Goal: Check status

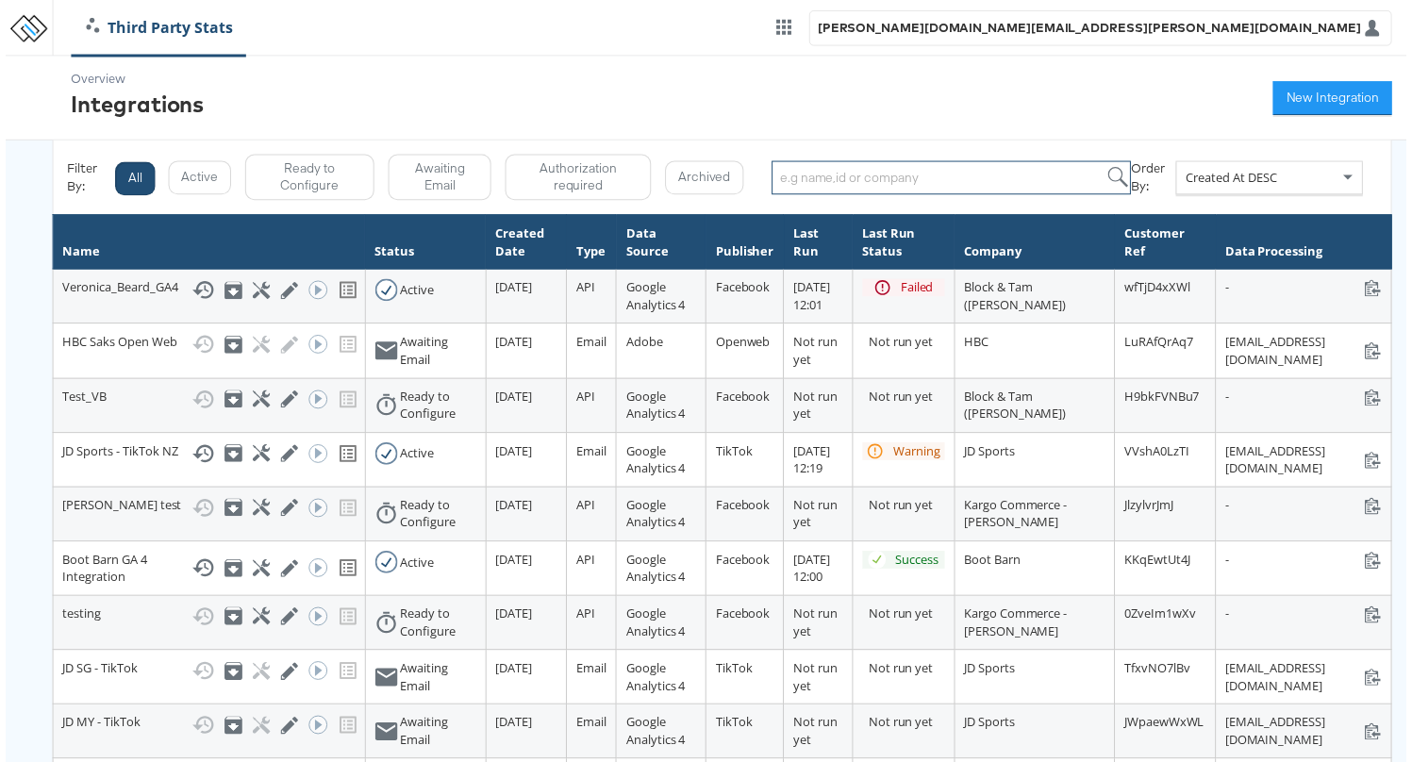
click at [1027, 182] on input "search" at bounding box center [954, 179] width 362 height 34
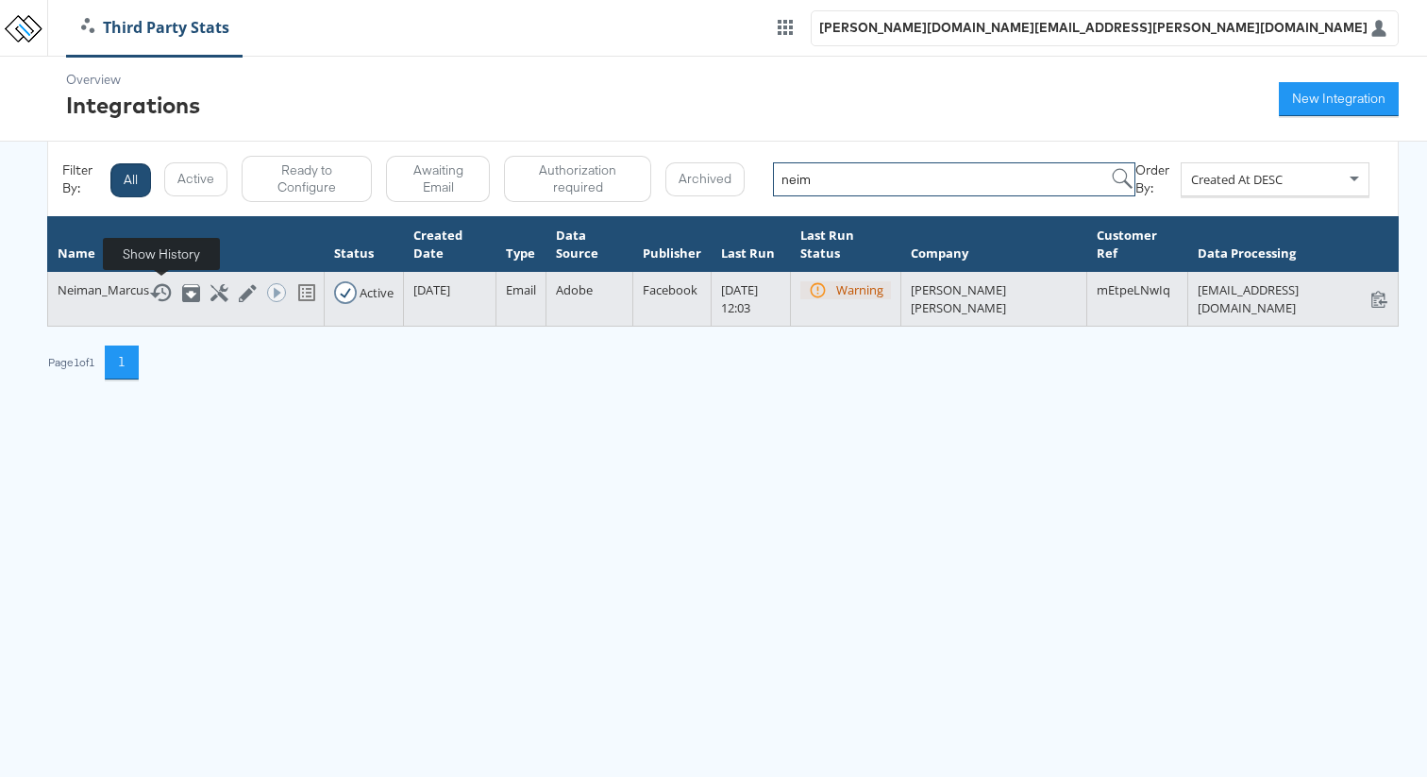
type input "neim"
click at [166, 288] on icon at bounding box center [160, 292] width 23 height 23
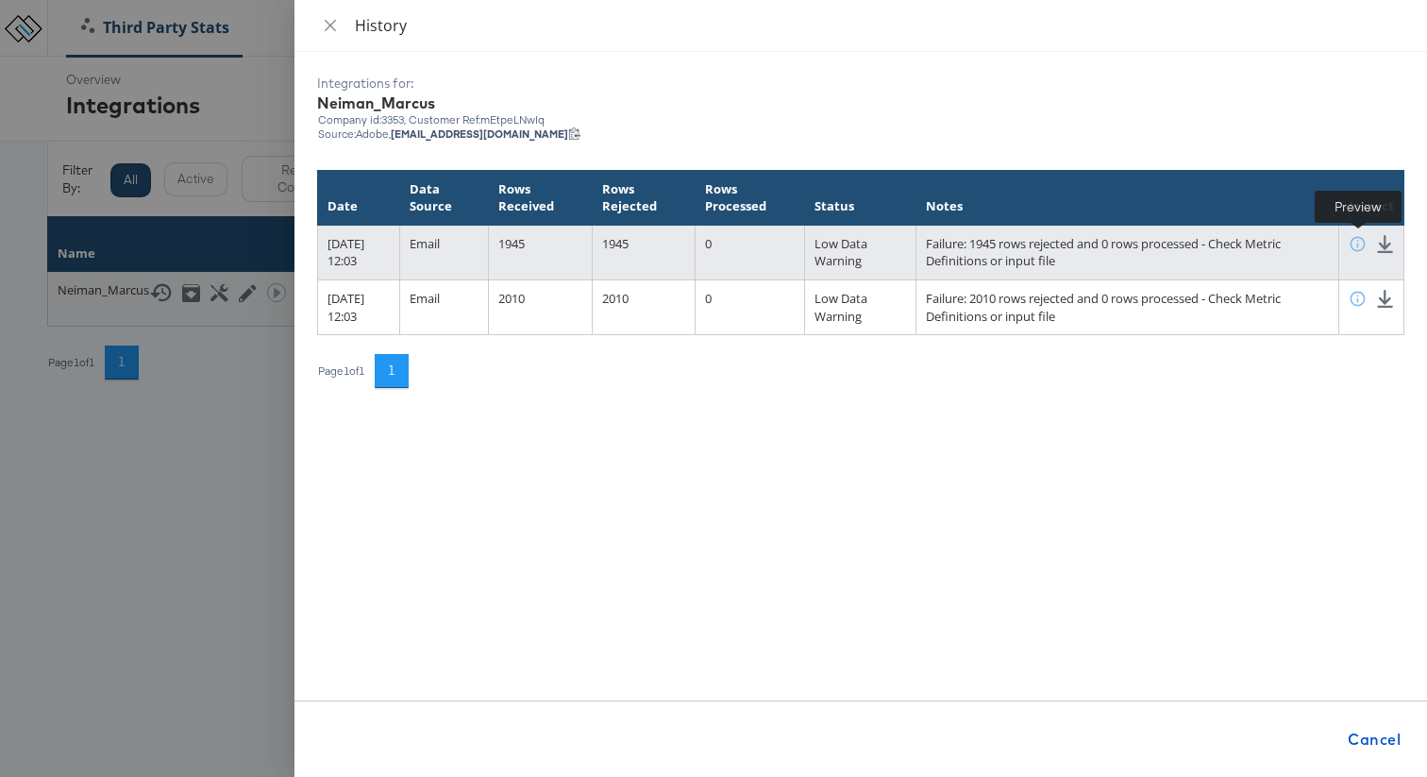
click at [1355, 242] on icon at bounding box center [1357, 244] width 18 height 18
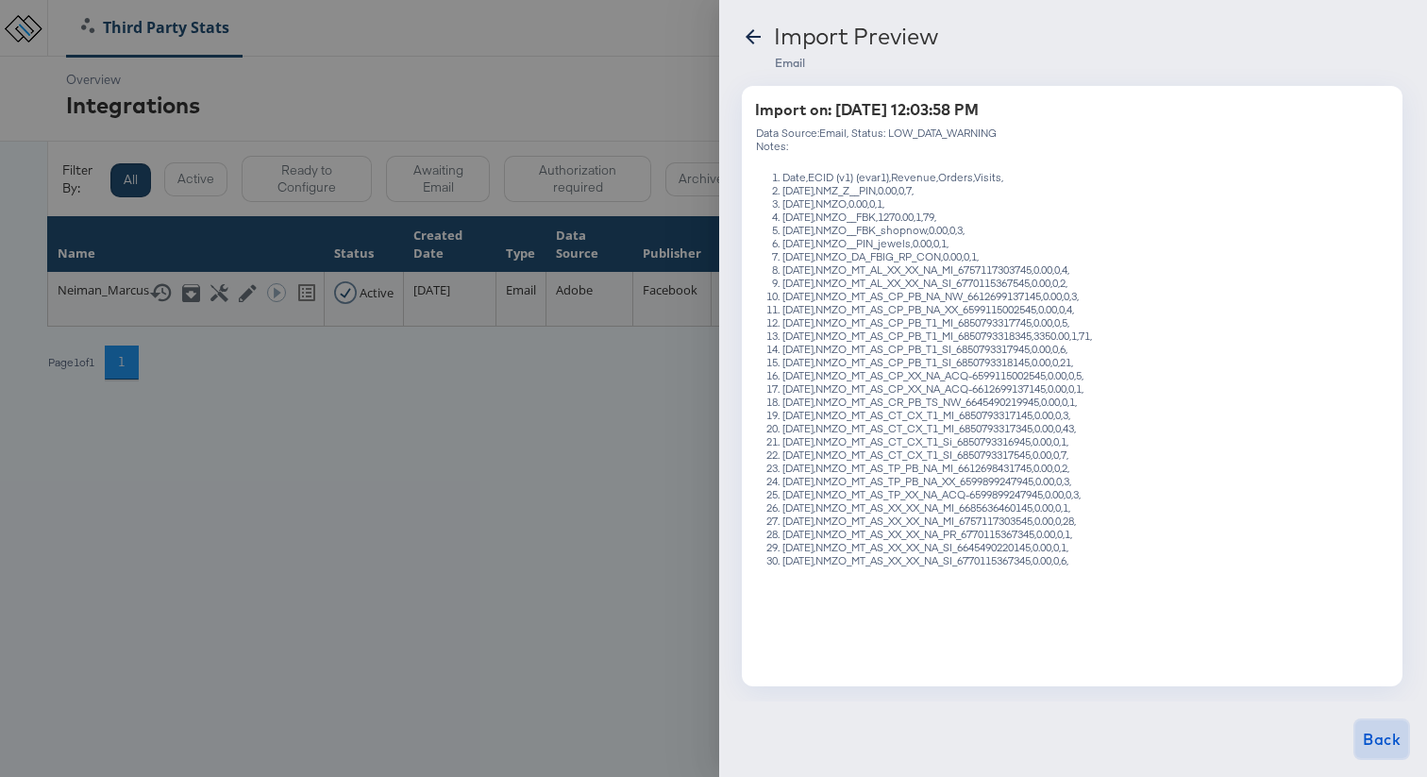
click at [1395, 746] on span "Back" at bounding box center [1381, 739] width 38 height 26
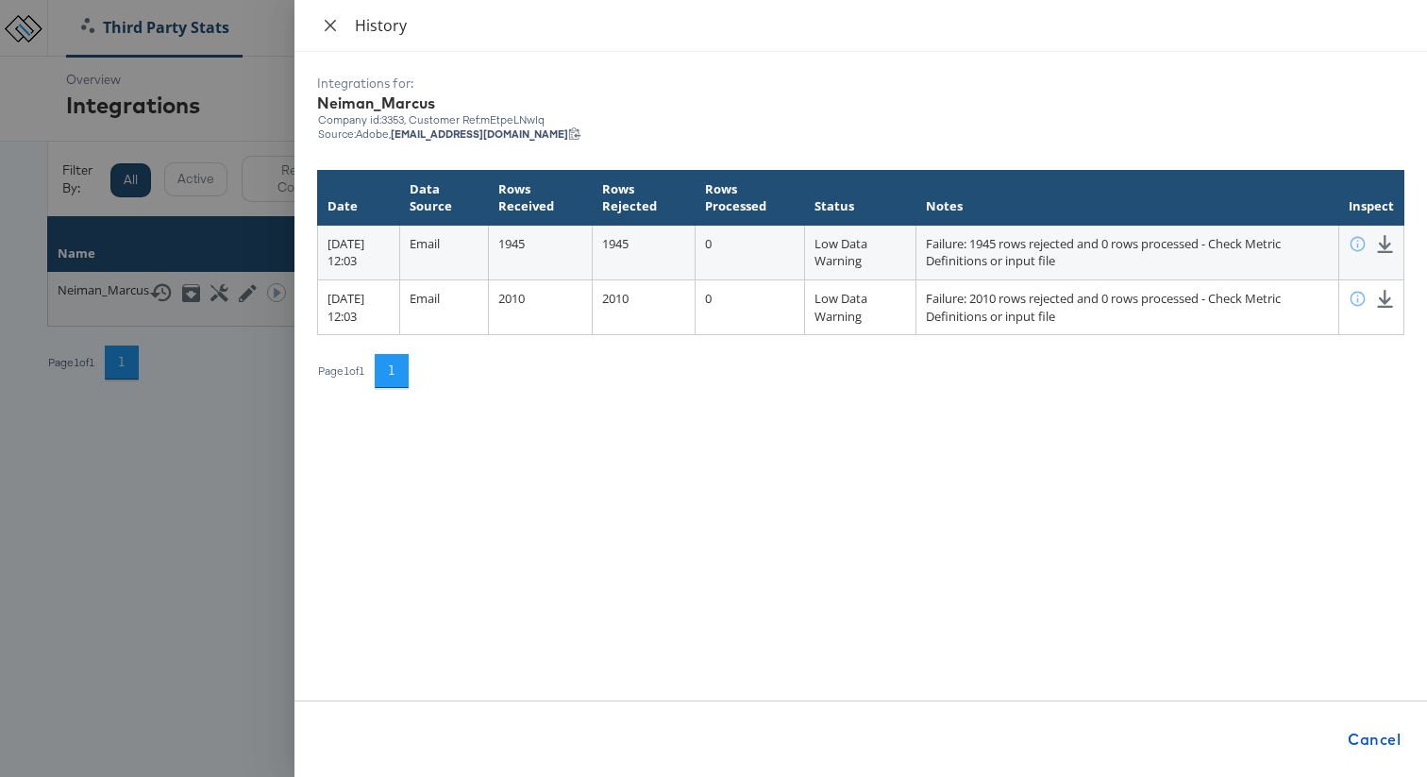
click at [331, 22] on icon "close" at bounding box center [330, 25] width 15 height 15
